Goal: Navigation & Orientation: Find specific page/section

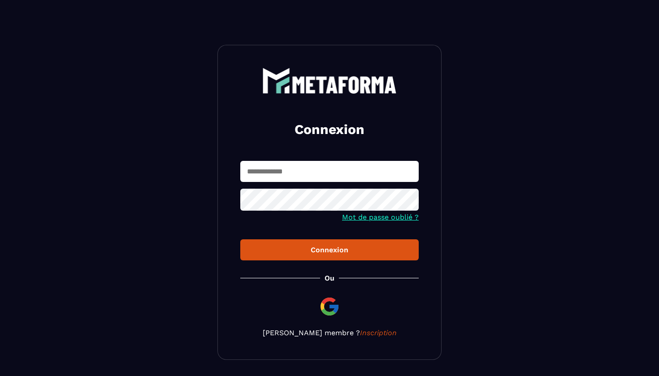
type input "**********"
click at [329, 251] on button "Connexion" at bounding box center [329, 249] width 178 height 21
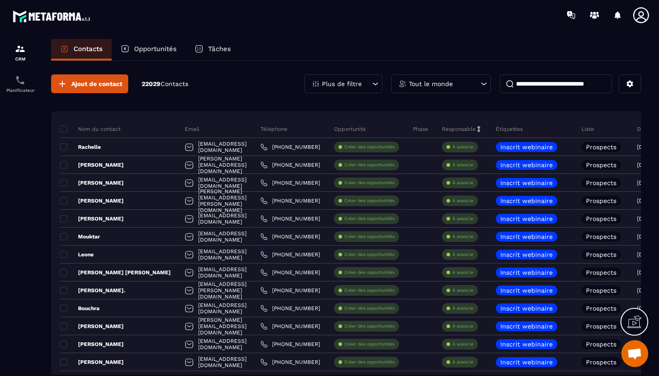
click at [648, 15] on icon at bounding box center [641, 15] width 18 height 18
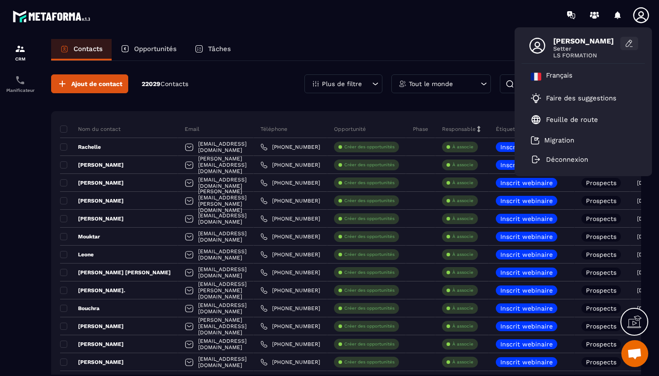
click at [626, 45] on icon at bounding box center [629, 43] width 6 height 7
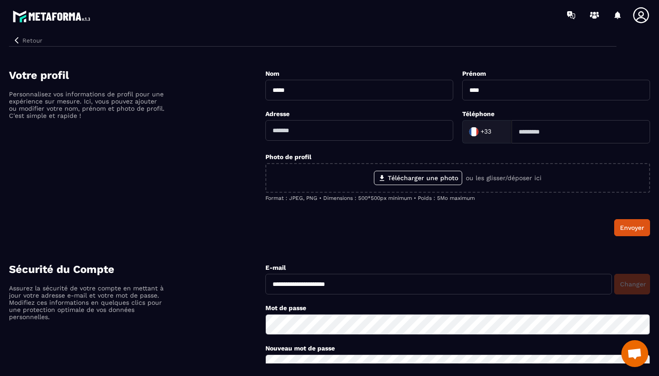
click at [642, 17] on icon at bounding box center [641, 15] width 16 height 16
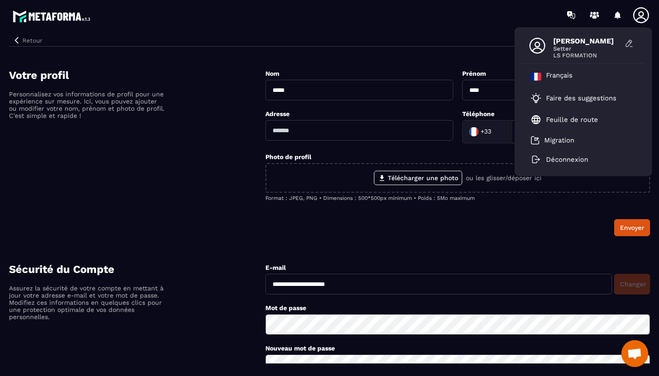
click at [534, 48] on icon at bounding box center [537, 46] width 16 height 16
click at [27, 37] on button "Retour" at bounding box center [27, 41] width 37 height 12
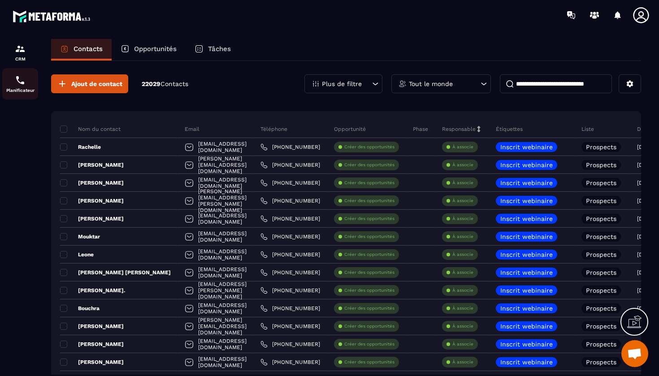
click at [26, 84] on div "Planificateur" at bounding box center [20, 84] width 36 height 18
